Goal: Find contact information: Find contact information

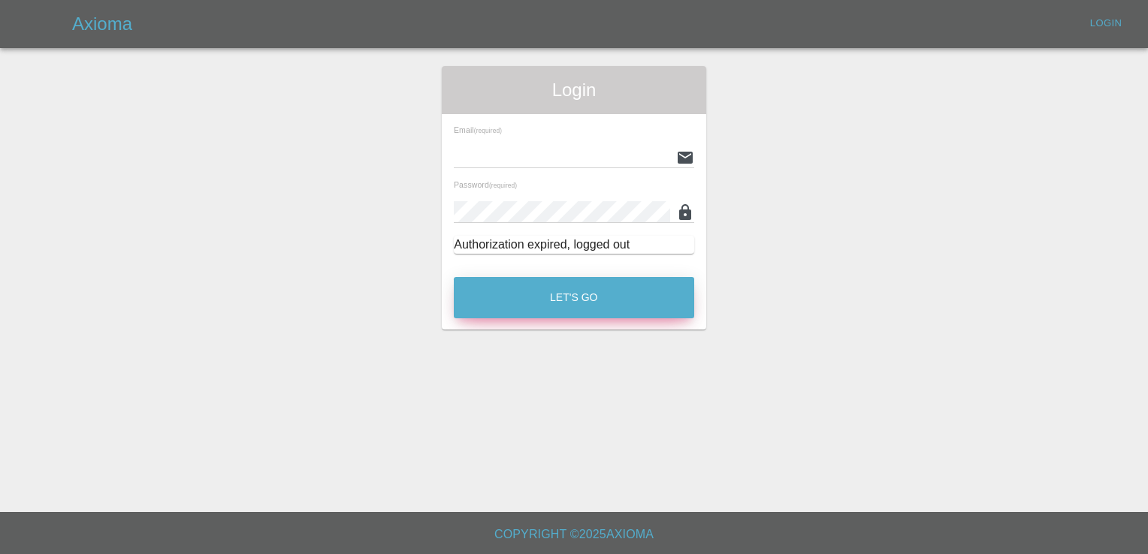
type input "[EMAIL_ADDRESS][DOMAIN_NAME]"
click at [544, 299] on button "Let's Go" at bounding box center [574, 297] width 240 height 41
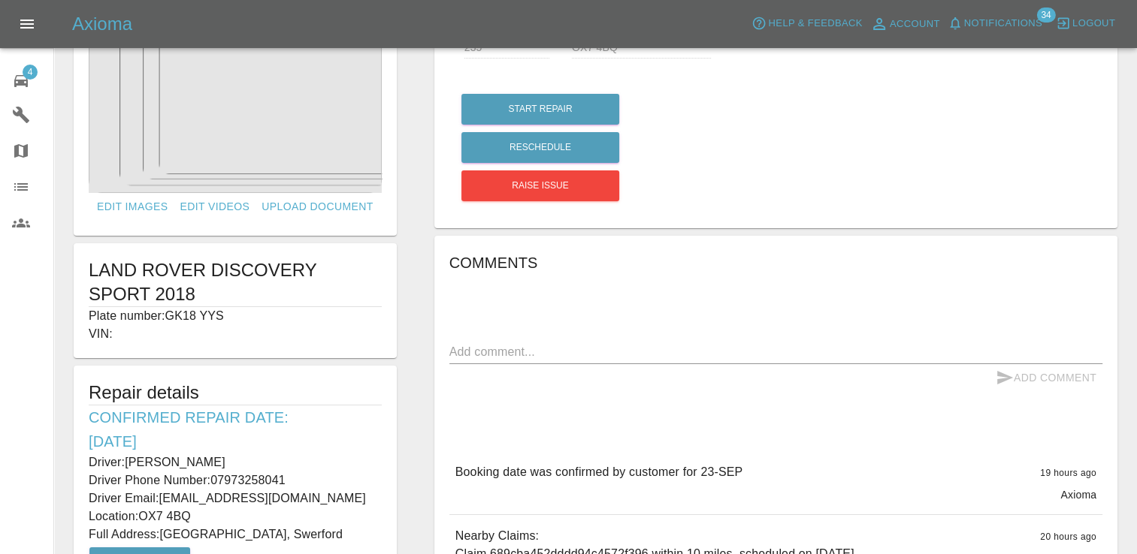
scroll to position [61, 0]
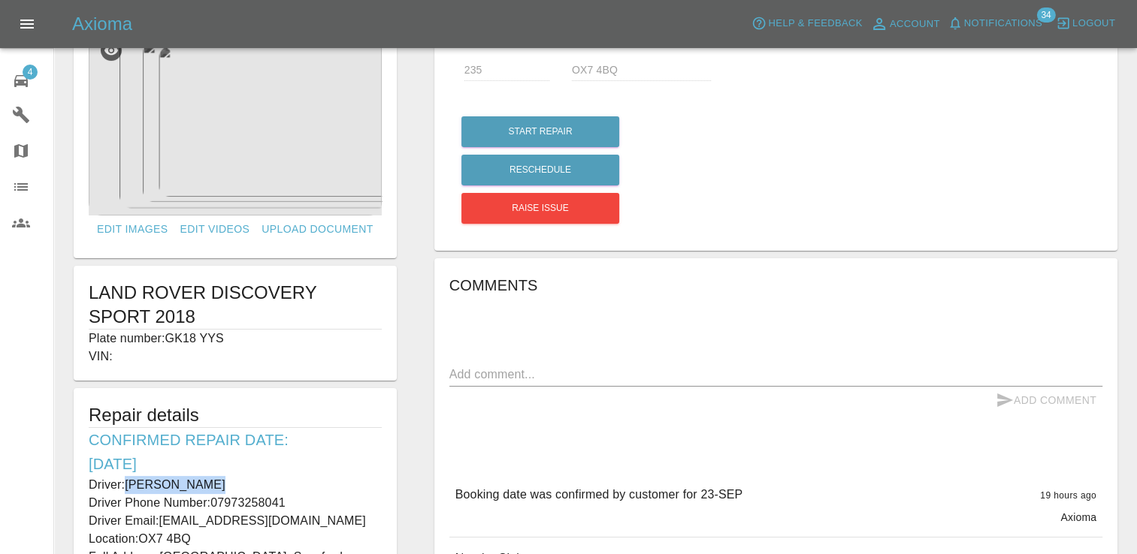
drag, startPoint x: 207, startPoint y: 482, endPoint x: 129, endPoint y: 476, distance: 78.4
click at [129, 476] on p "Driver: [PERSON_NAME]" at bounding box center [235, 485] width 293 height 18
copy p "[PERSON_NAME]"
drag, startPoint x: 286, startPoint y: 500, endPoint x: 211, endPoint y: 506, distance: 74.6
click at [211, 506] on p "Driver Phone Number: [PHONE_NUMBER]" at bounding box center [235, 503] width 293 height 18
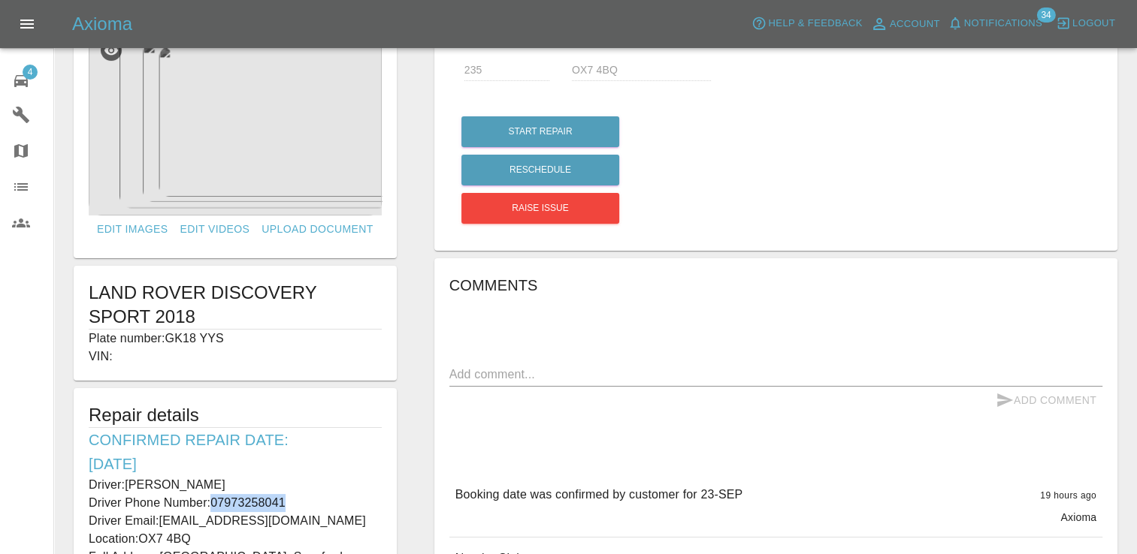
copy p "07973258041"
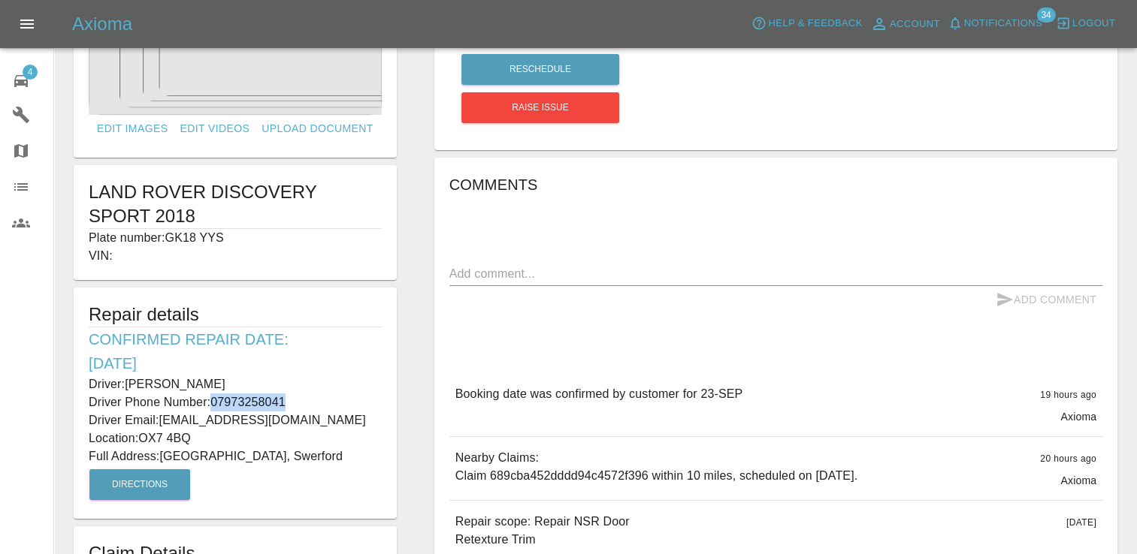
scroll to position [165, 0]
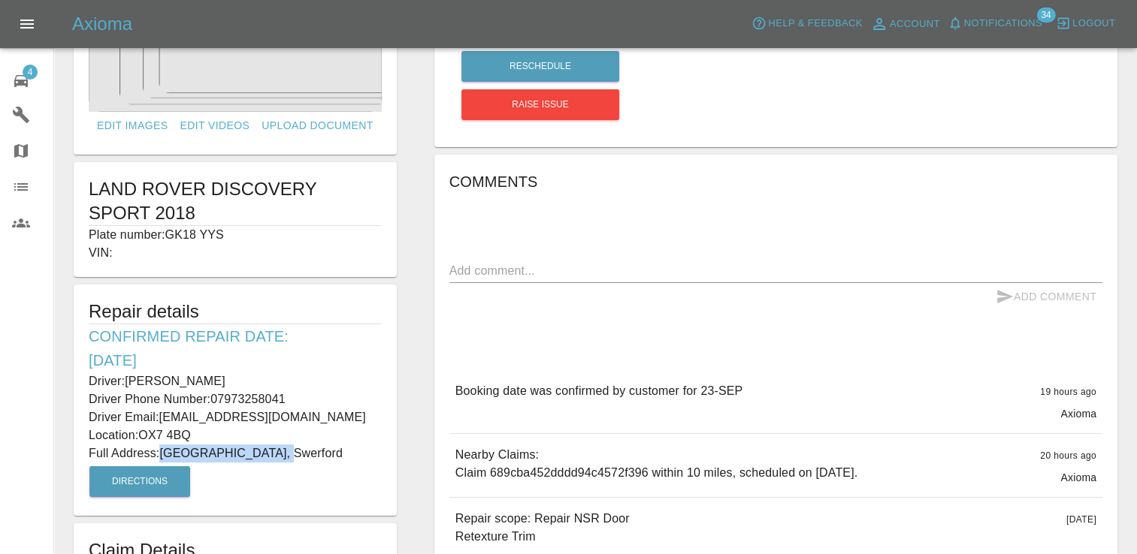
drag, startPoint x: 279, startPoint y: 453, endPoint x: 162, endPoint y: 455, distance: 117.2
click at [162, 455] on p "Full Address: [GEOGRAPHIC_DATA]" at bounding box center [235, 454] width 293 height 18
copy p "[GEOGRAPHIC_DATA], Swerford"
